Goal: Navigation & Orientation: Find specific page/section

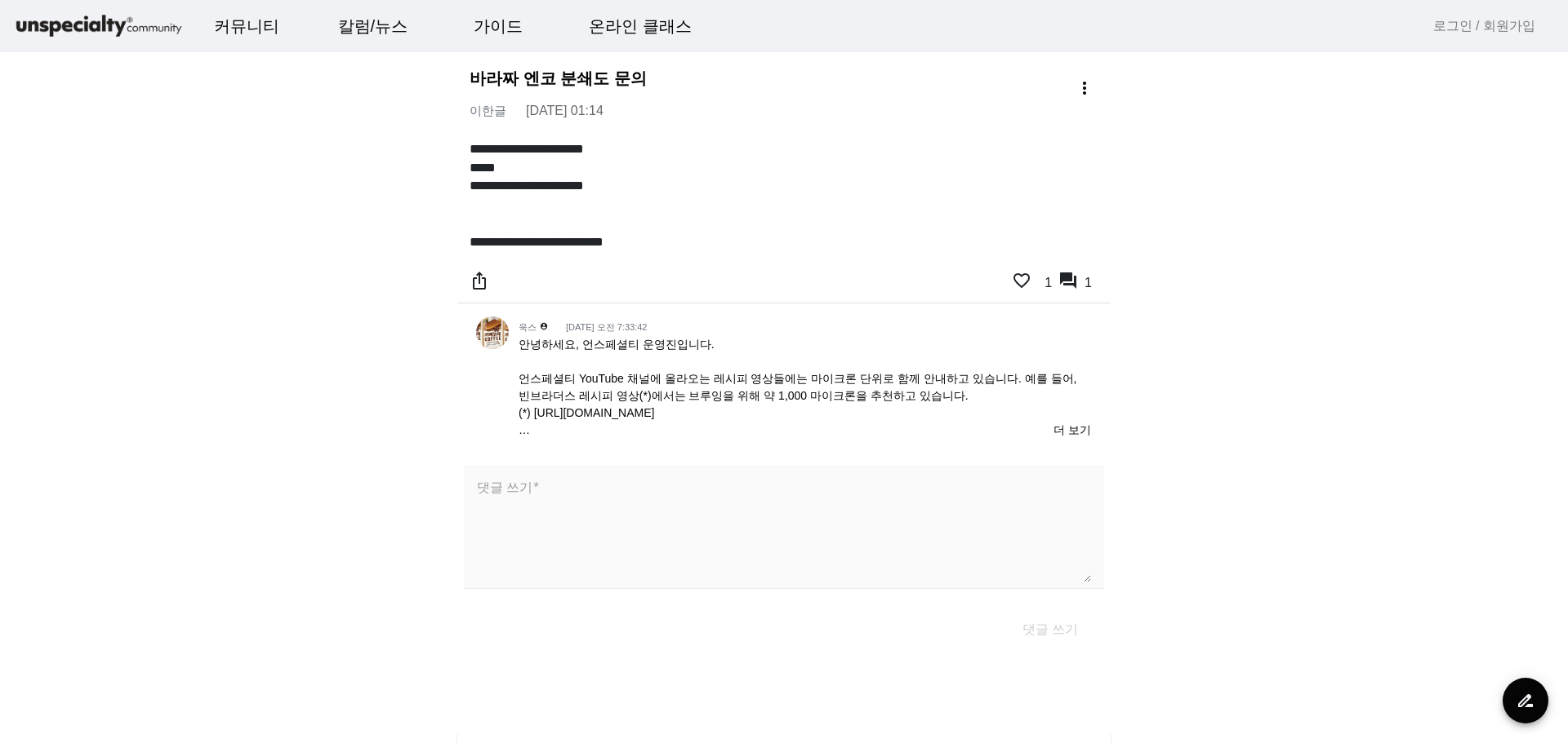
click at [800, 413] on span "안녕하세요, 언스페셜티 운영진입니다. 언스페셜티 YouTube 채널에 올라오는 레시피 영상들에는 마이크론 단위로 함께 안내하고 있습니다. 예를…" at bounding box center [797, 430] width 557 height 184
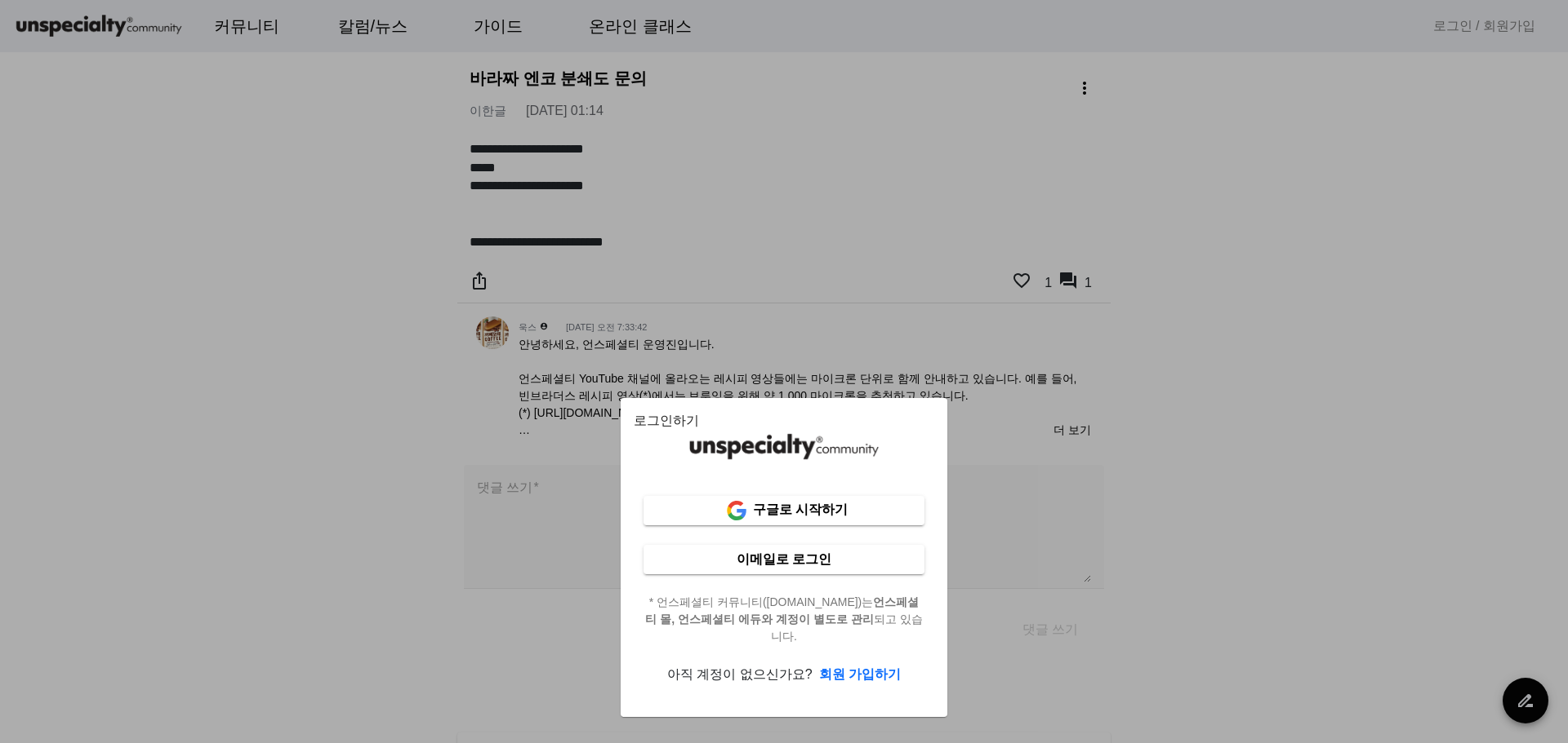
click at [569, 477] on app-login-sheet "로그인하기 구글로 시작하기 이메일로 로그인 * 언스페셜티 커뮤니티([DOMAIN_NAME])는 언스페셜티 몰, 언스페셜티 에듀와 계정이 별도로…" at bounding box center [784, 557] width 444 height 319
click at [538, 428] on div at bounding box center [784, 371] width 1568 height 743
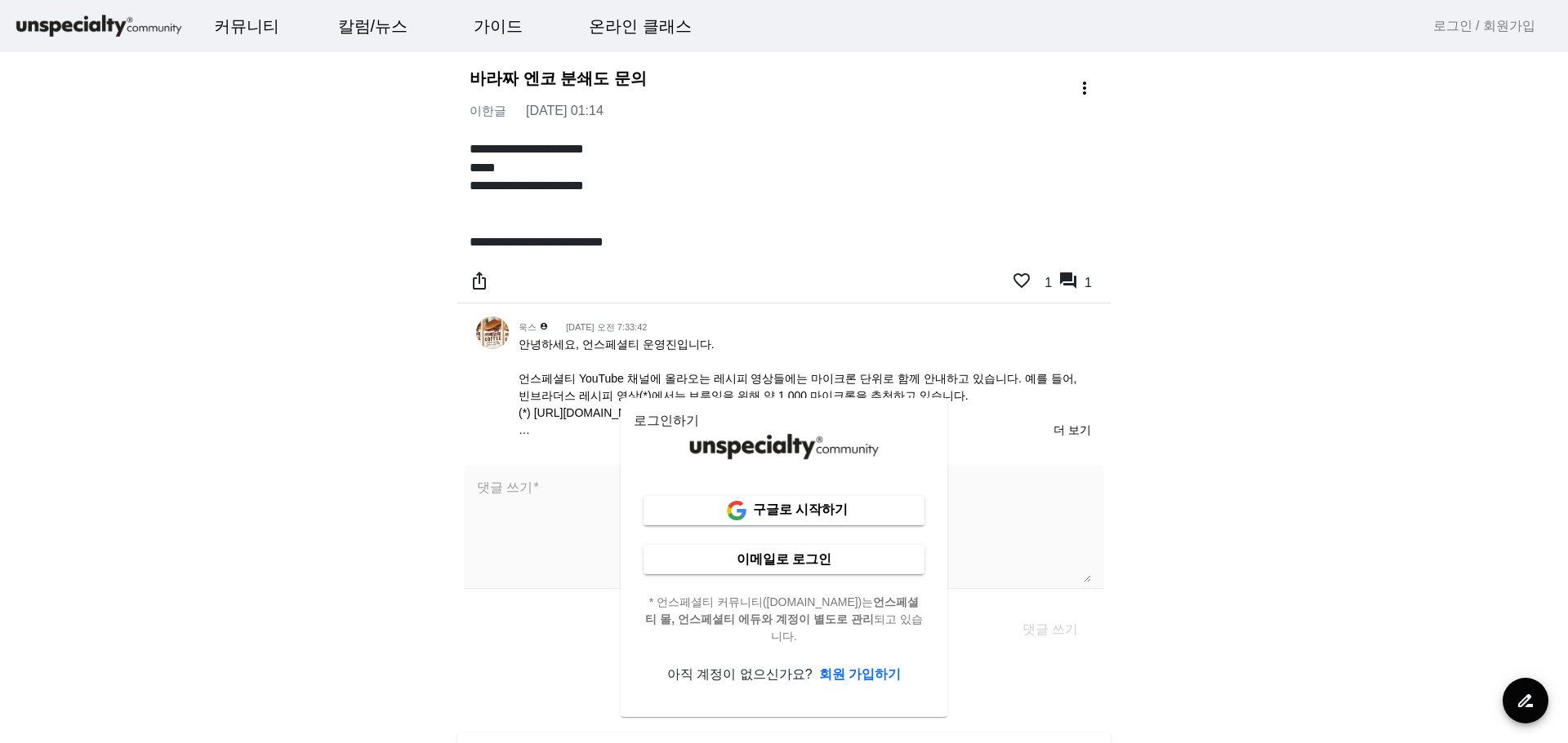
click at [520, 426] on br at bounding box center [523, 430] width 11 height 13
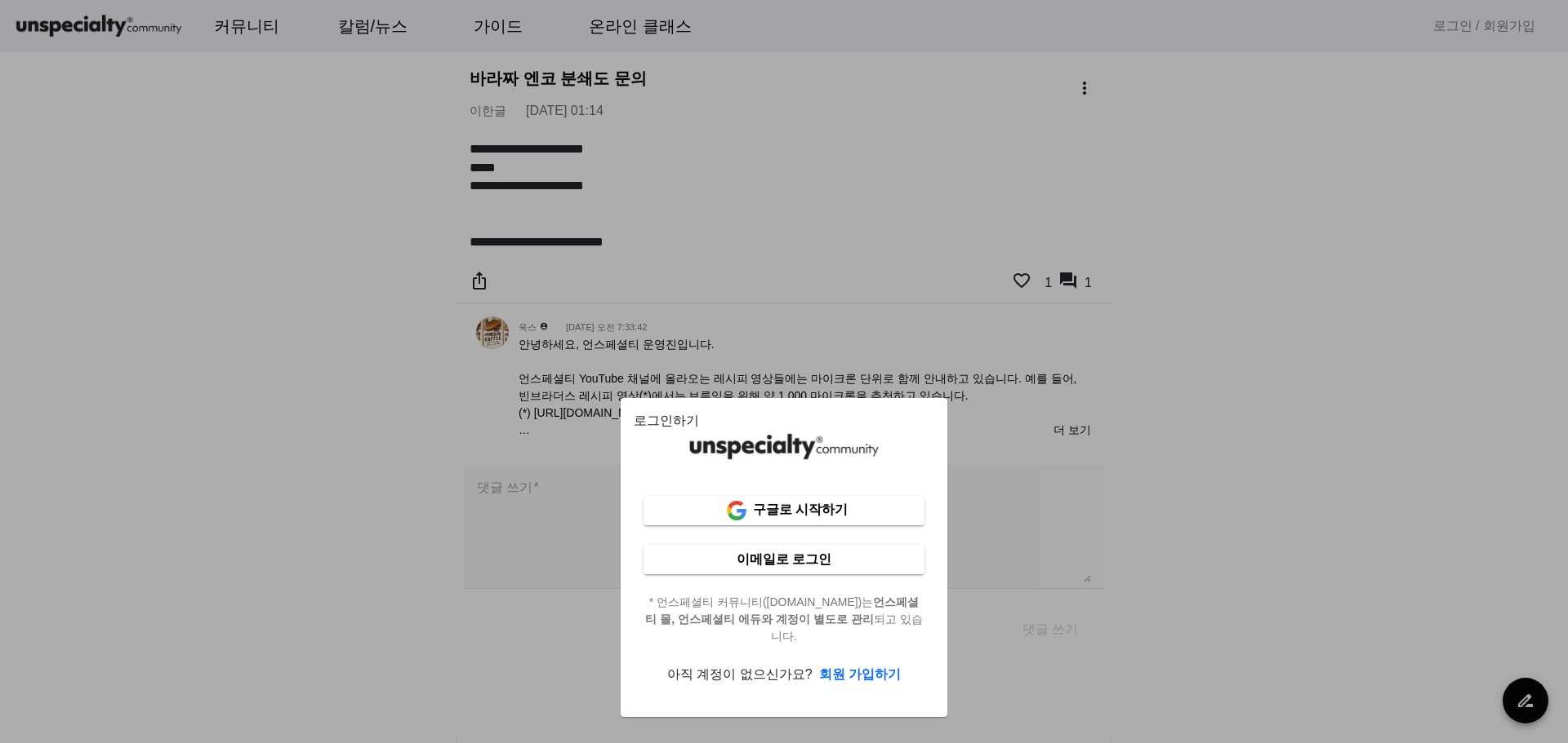
click at [1037, 448] on div at bounding box center [784, 371] width 1568 height 743
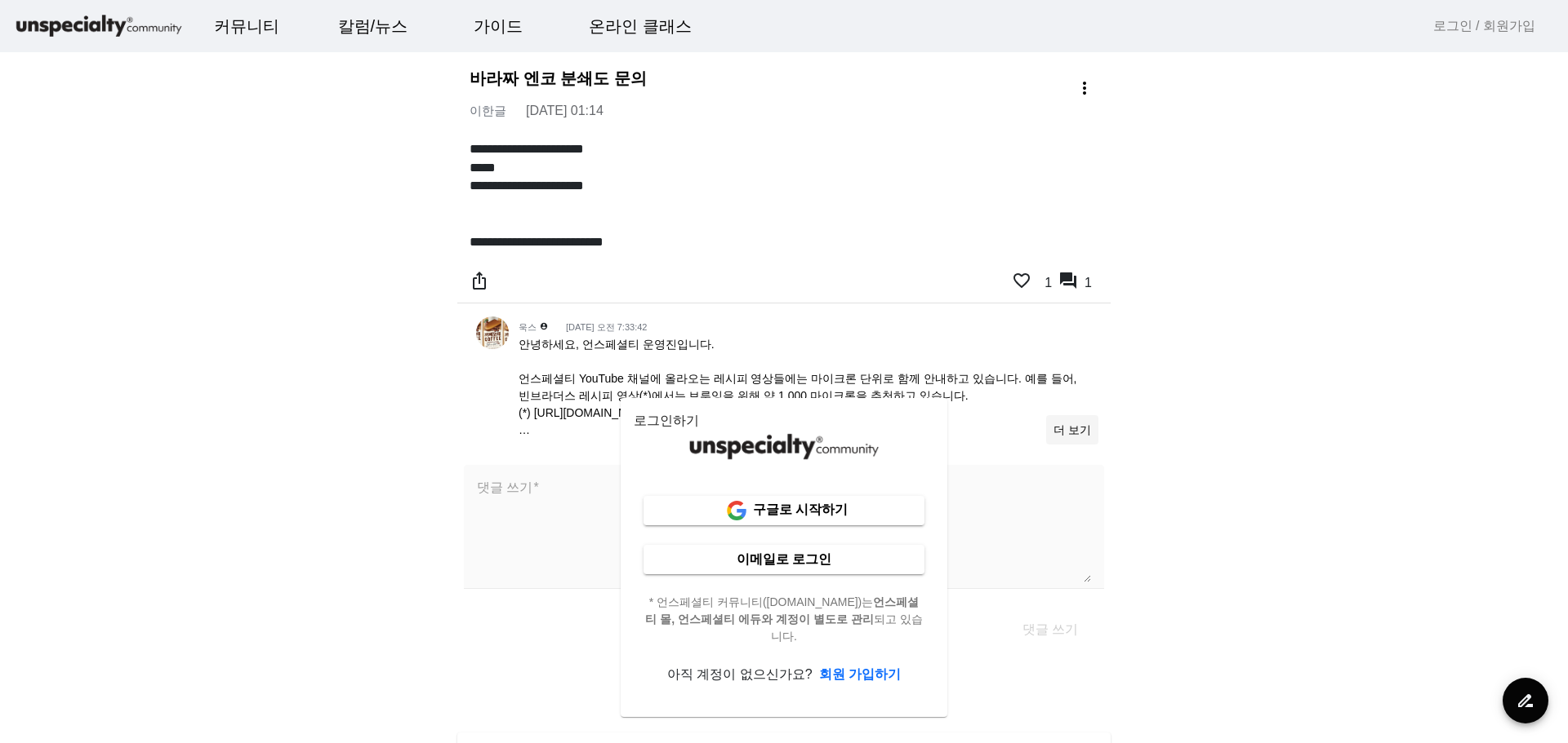
click at [1067, 423] on span "더 보기" at bounding box center [1072, 430] width 38 height 17
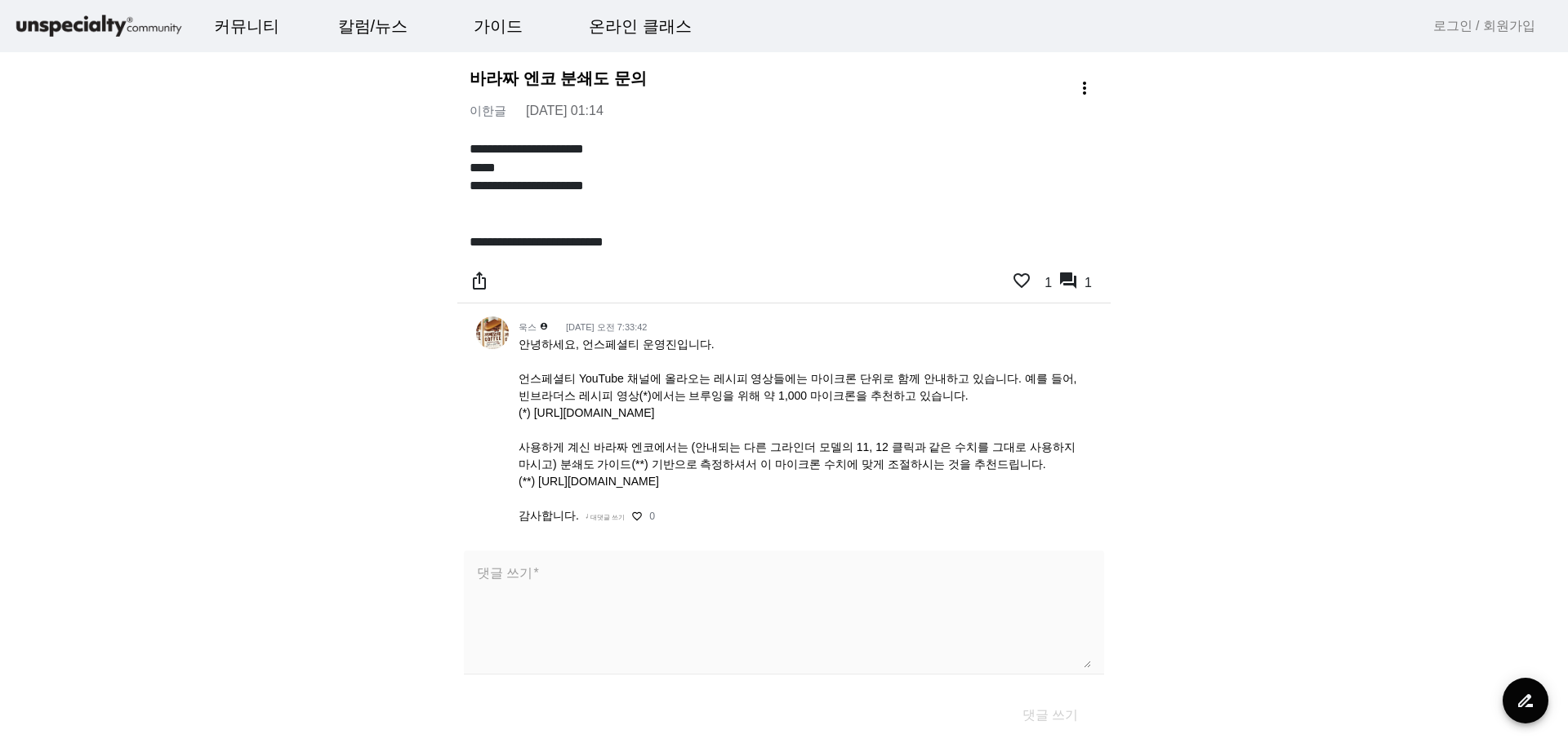
click at [107, 36] on img at bounding box center [99, 26] width 171 height 29
